Goal: Check status

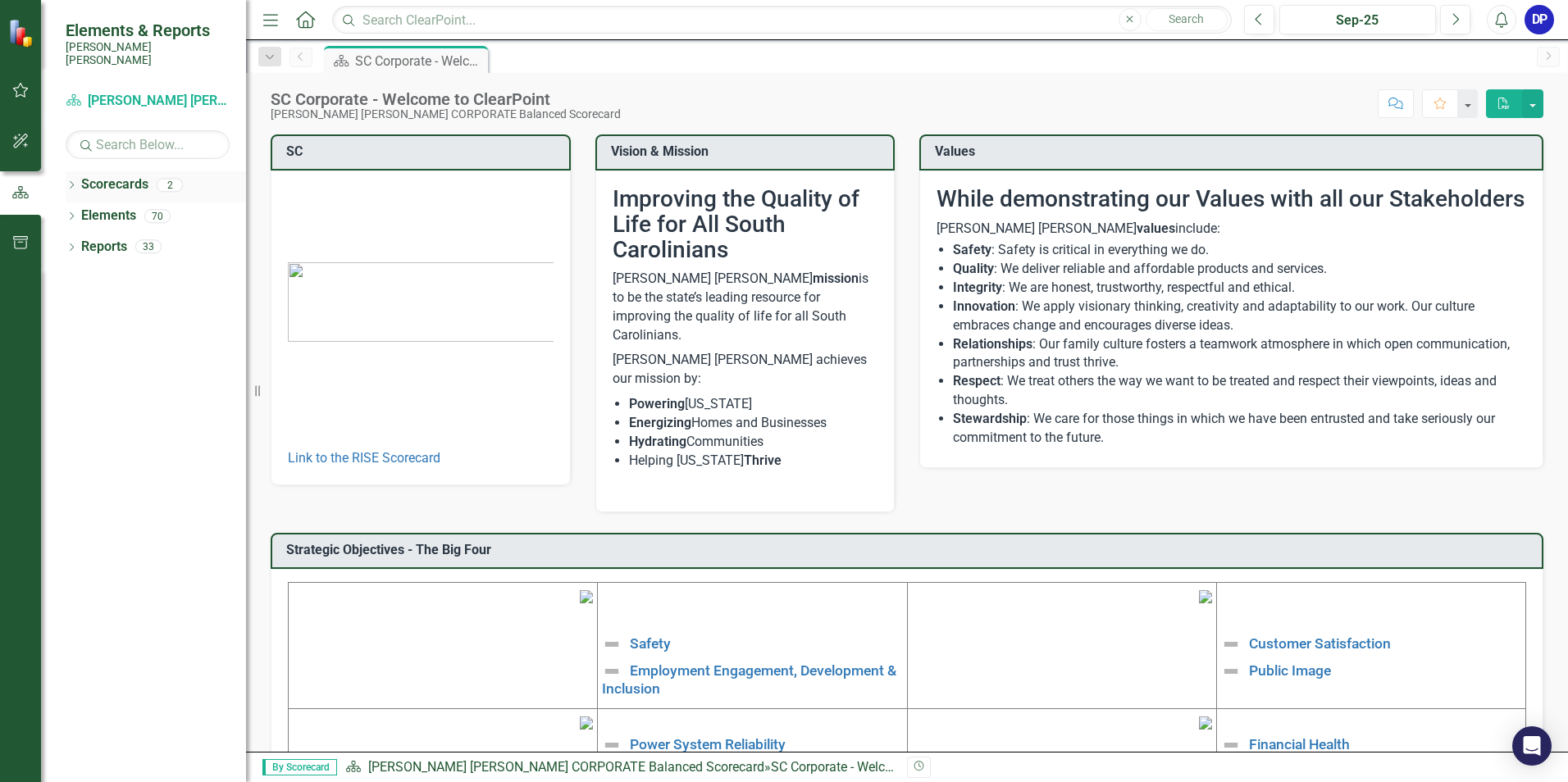
click at [128, 181] on div "Scorecards" at bounding box center [115, 185] width 67 height 27
click at [166, 178] on div "2" at bounding box center [170, 185] width 26 height 14
click at [74, 182] on icon "Dropdown" at bounding box center [71, 187] width 12 height 9
click at [126, 206] on link "[PERSON_NAME] [PERSON_NAME] CORPORATE Balanced Scorecard" at bounding box center [169, 215] width 156 height 19
click at [126, 206] on link "[PERSON_NAME] [PERSON_NAME] CORPORATE Balanced Scorecard" at bounding box center [169, 215] width 156 height 19
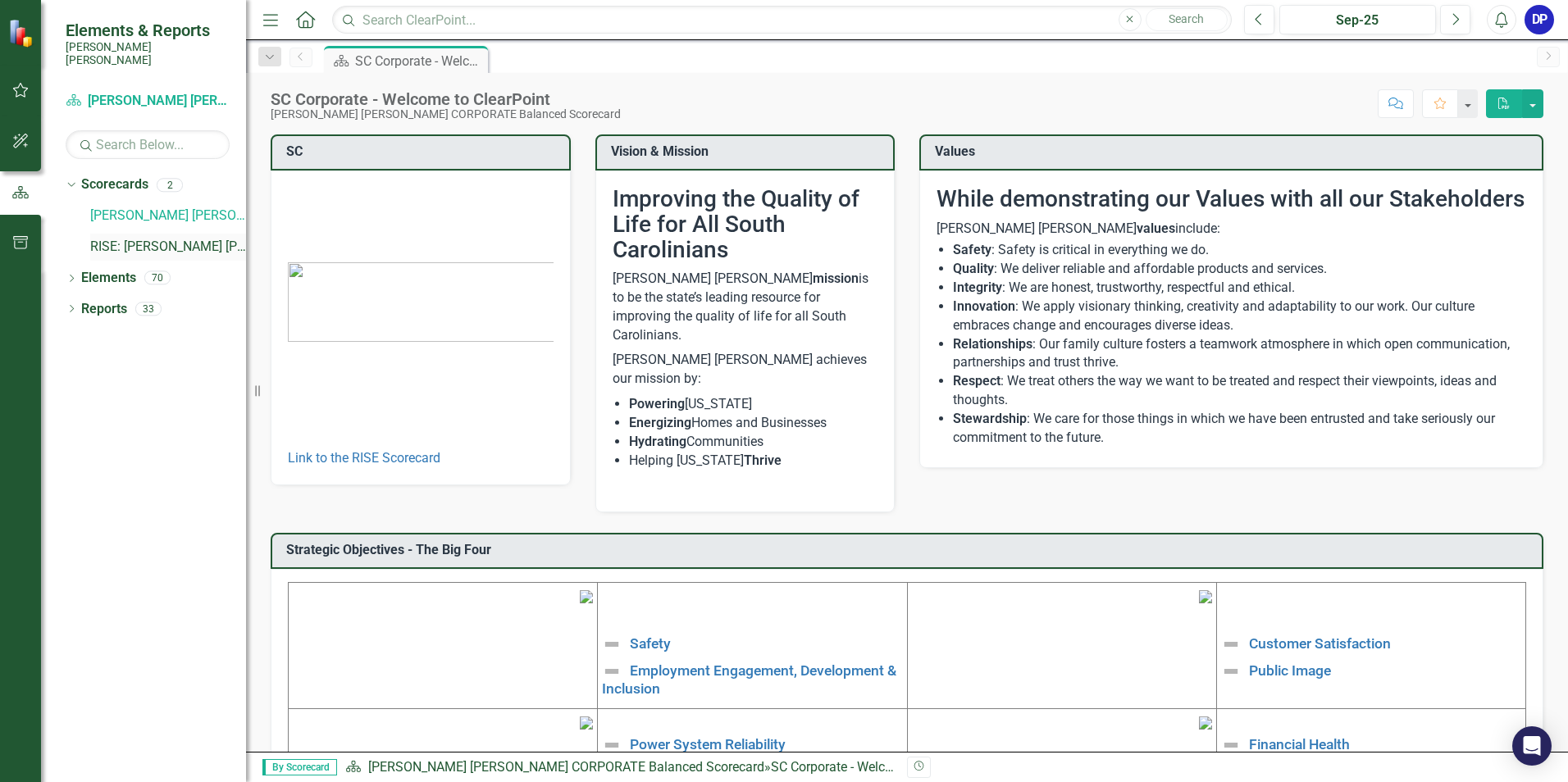
click at [137, 238] on link "RISE: [PERSON_NAME] [PERSON_NAME] Recognizing Innovation, Safety and Excellence" at bounding box center [169, 247] width 156 height 19
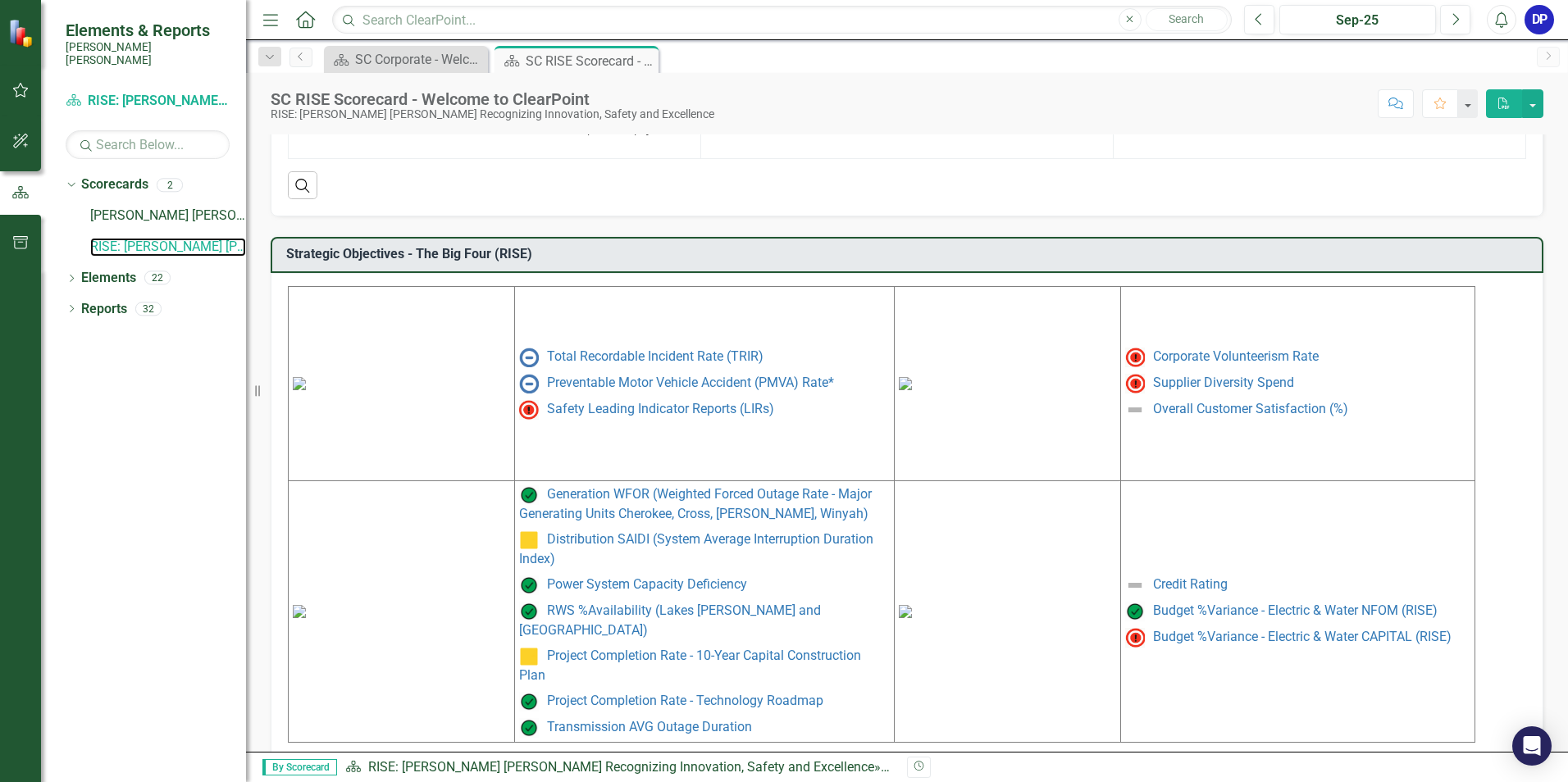
scroll to position [634, 0]
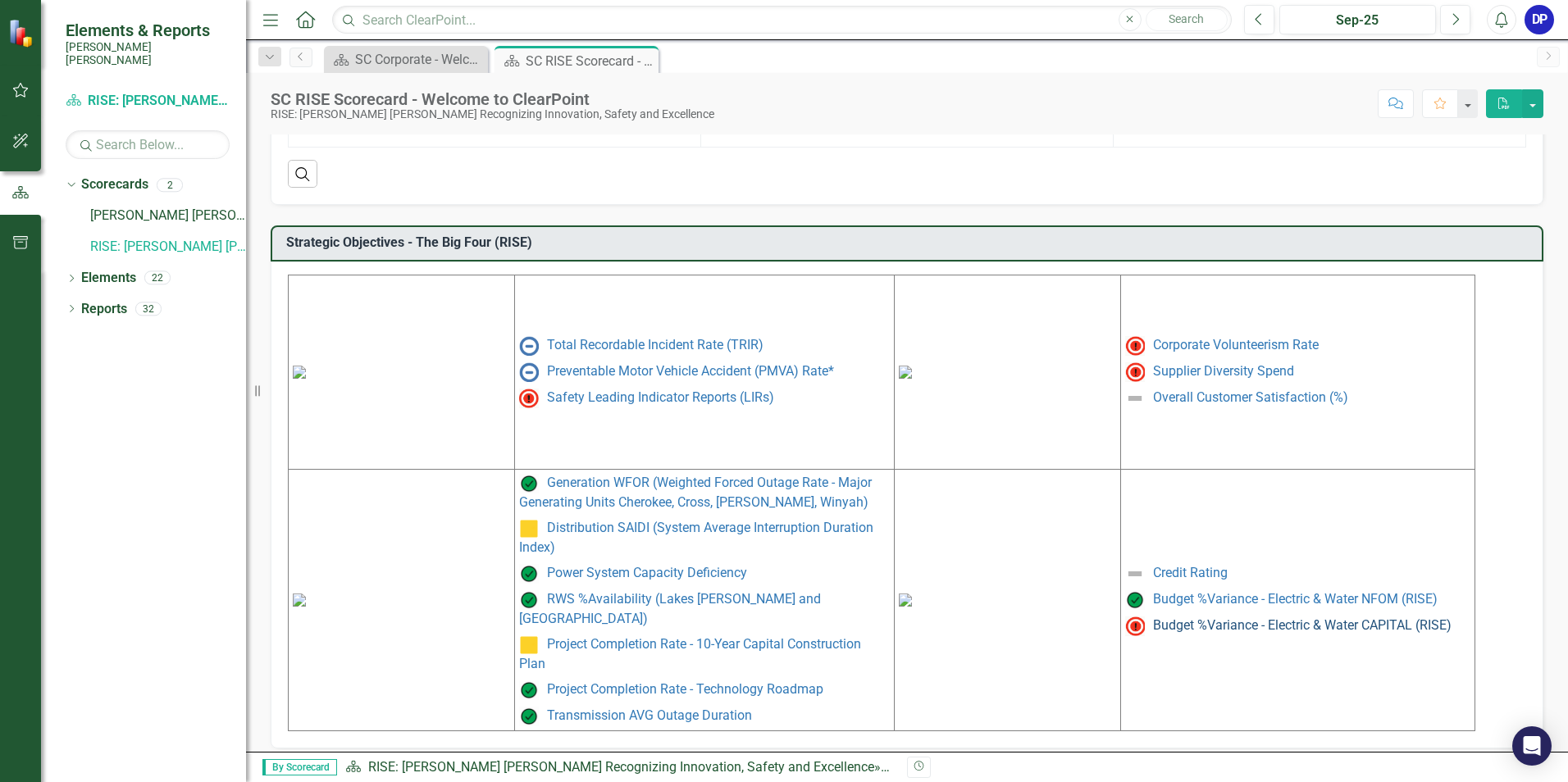
click at [1184, 628] on link "Budget %Variance - Electric & Water CAPITAL (RISE)" at bounding box center [1302, 625] width 299 height 15
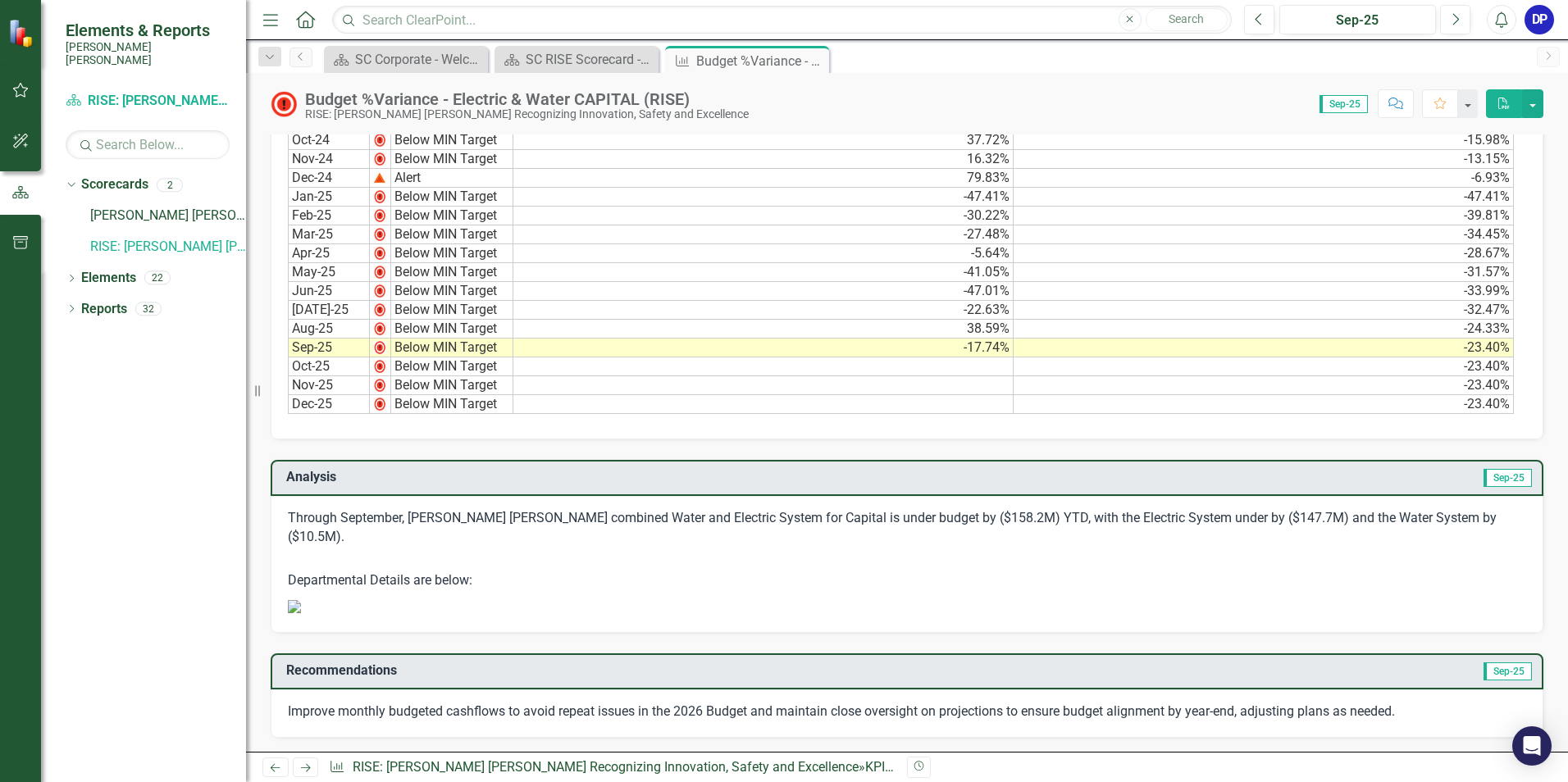
scroll to position [492, 0]
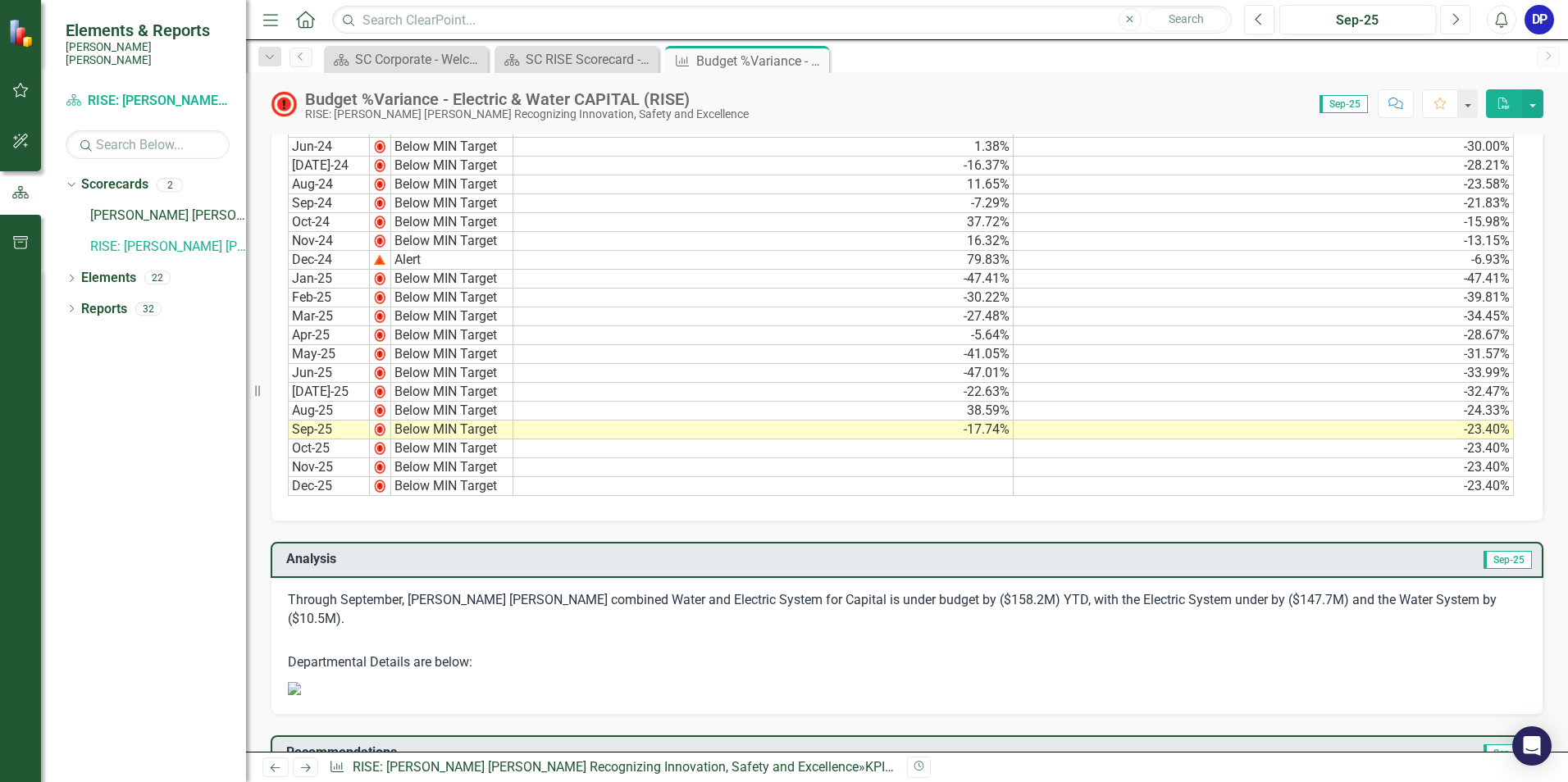
click at [1450, 25] on button "Next" at bounding box center [1456, 19] width 30 height 30
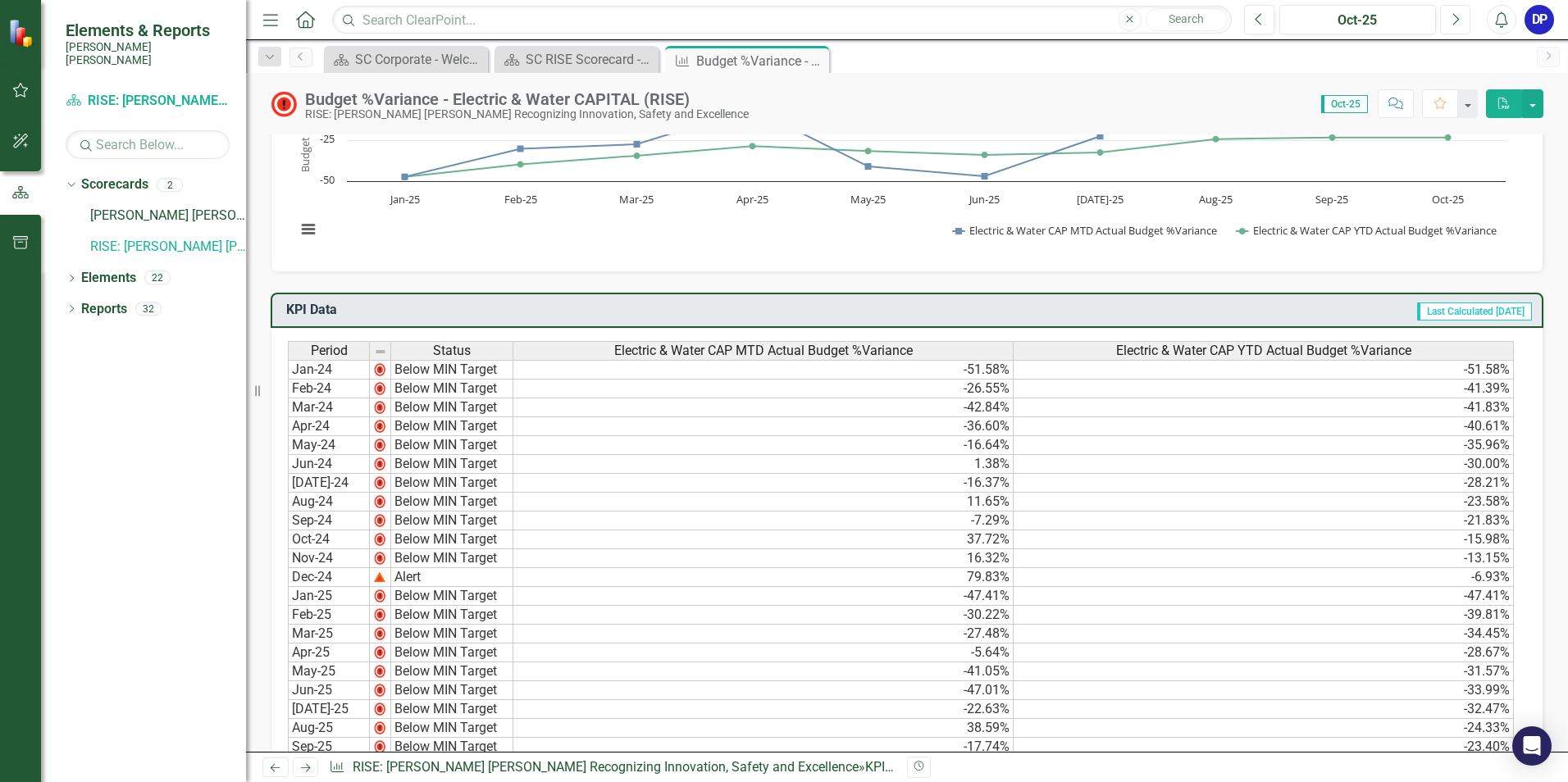
scroll to position [246, 0]
